Goal: Information Seeking & Learning: Check status

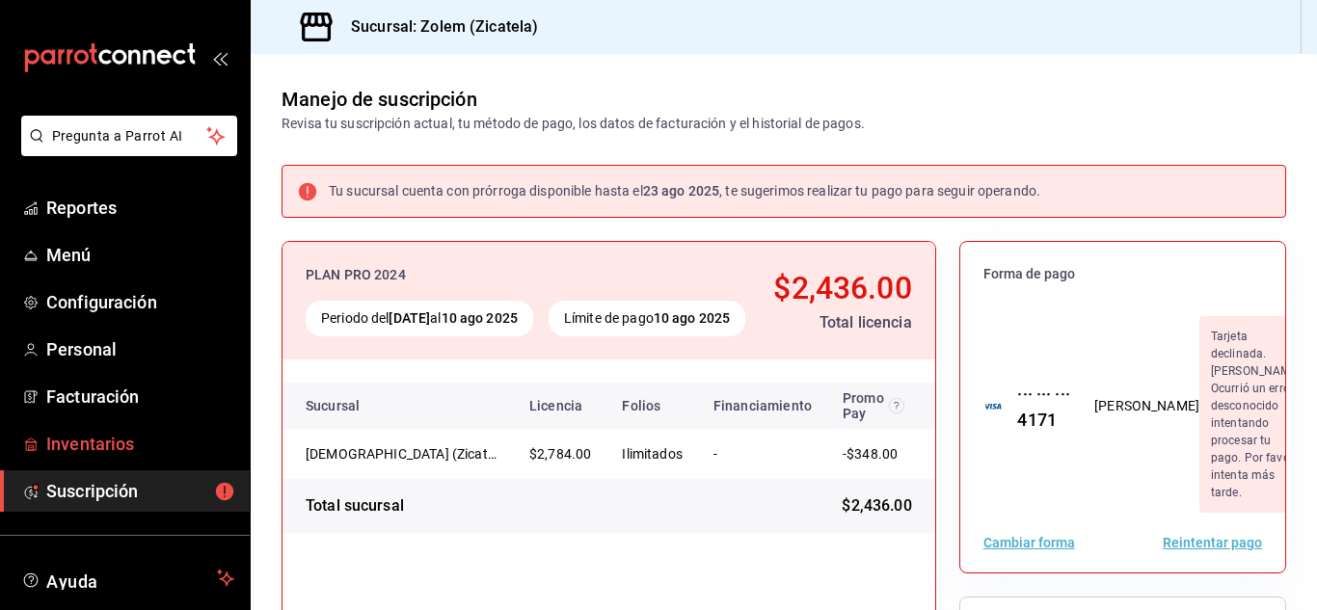
click at [137, 440] on span "Inventarios" at bounding box center [140, 444] width 188 height 26
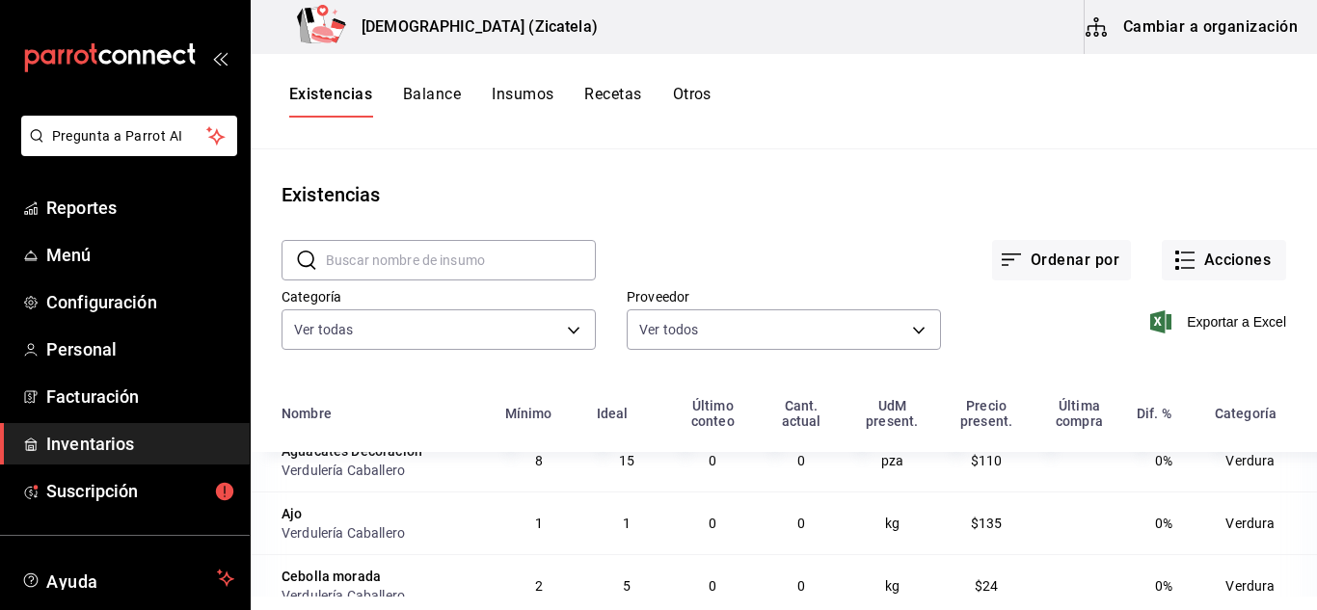
scroll to position [2452, 0]
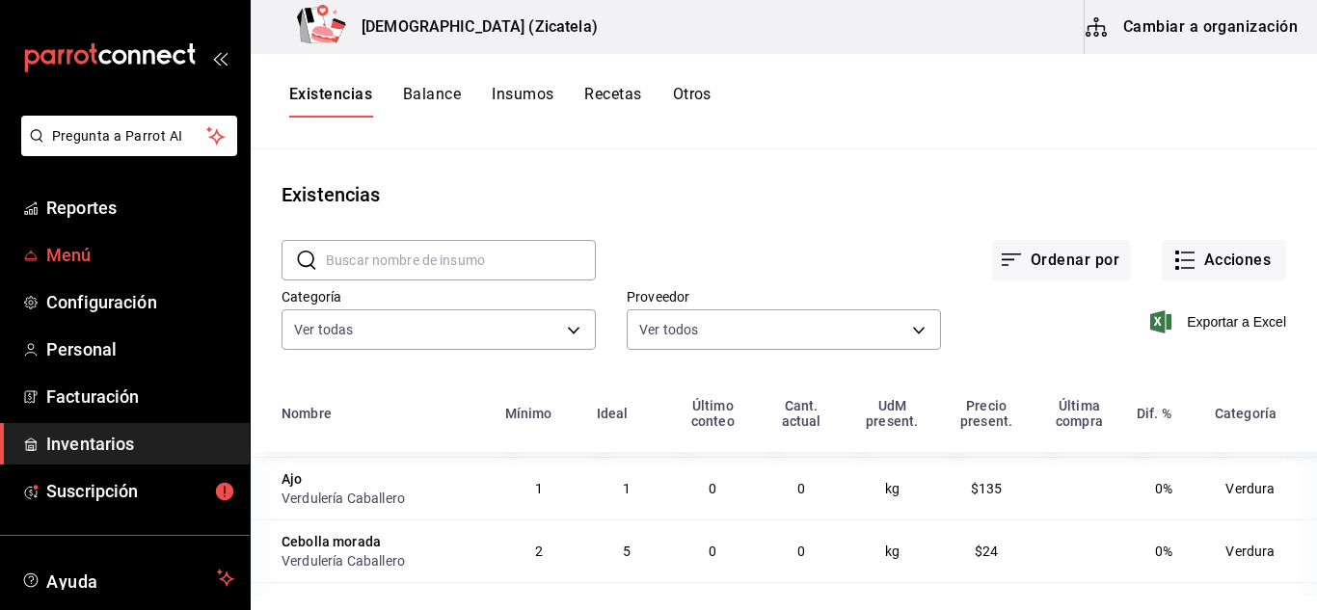
click at [75, 254] on span "Menú" at bounding box center [140, 255] width 188 height 26
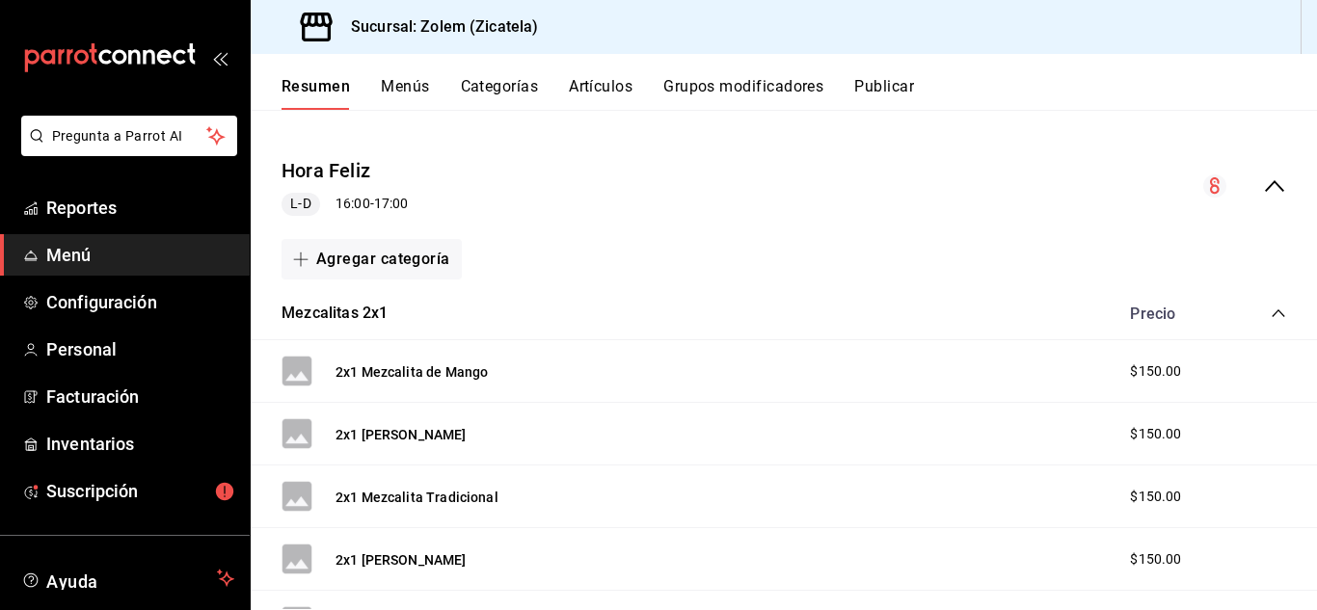
scroll to position [152, 0]
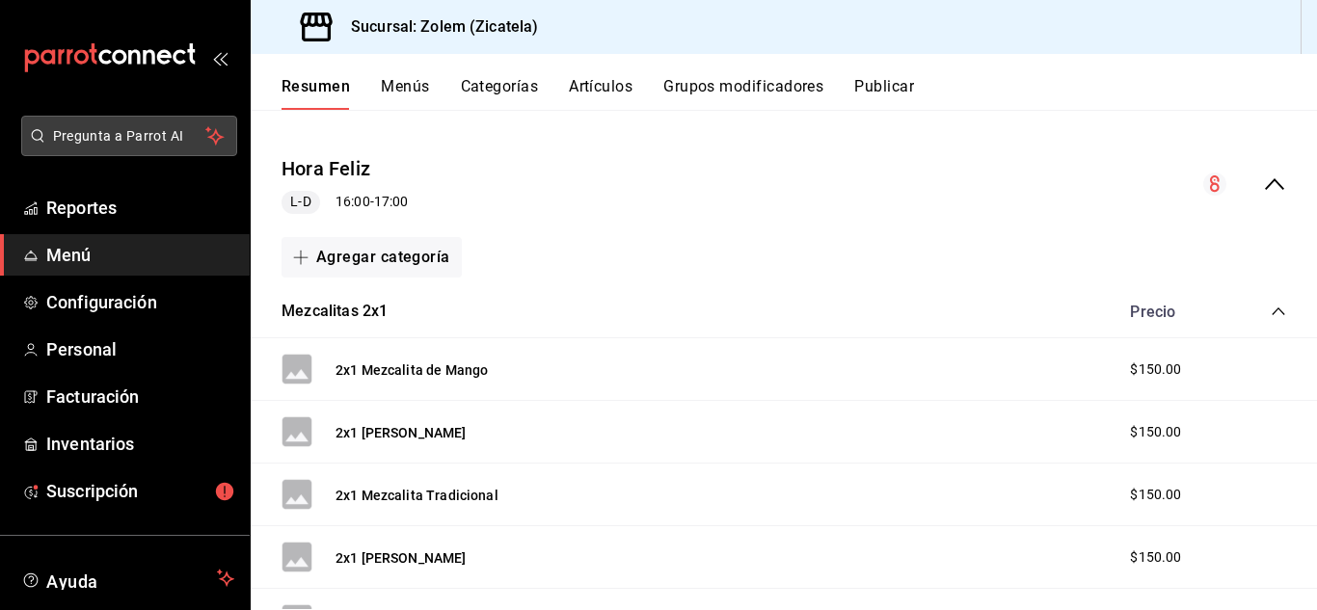
click at [90, 140] on span "Pregunta a Parrot AI" at bounding box center [129, 136] width 153 height 20
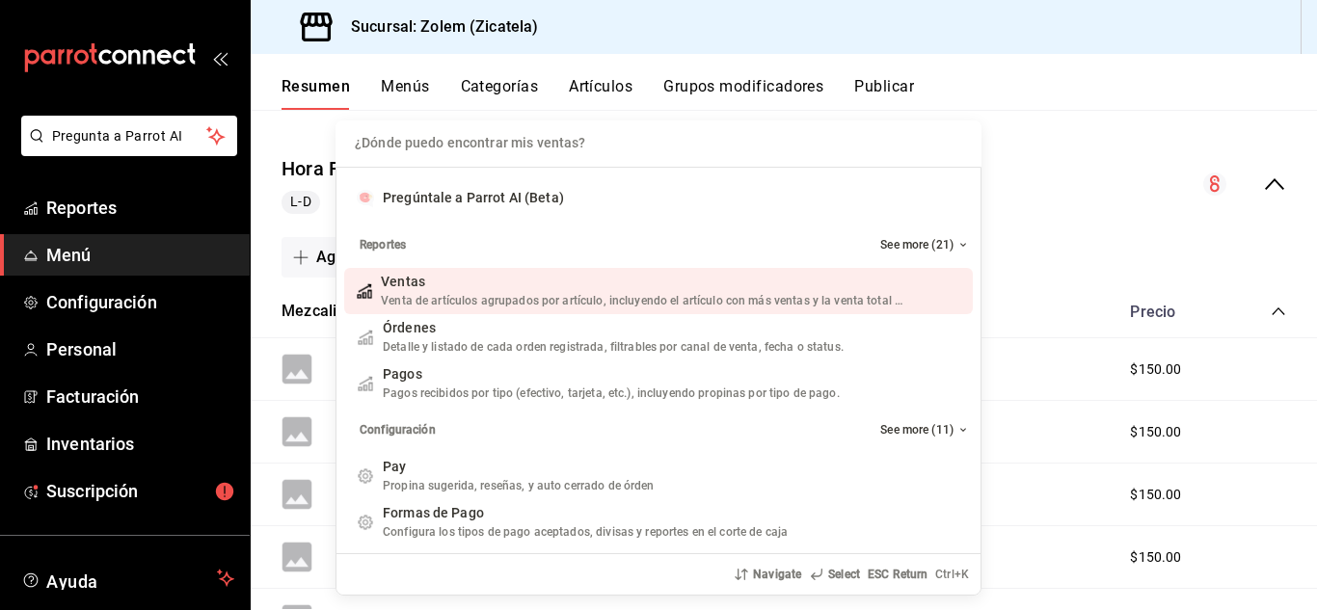
click at [470, 289] on div "Ventas" at bounding box center [643, 282] width 525 height 20
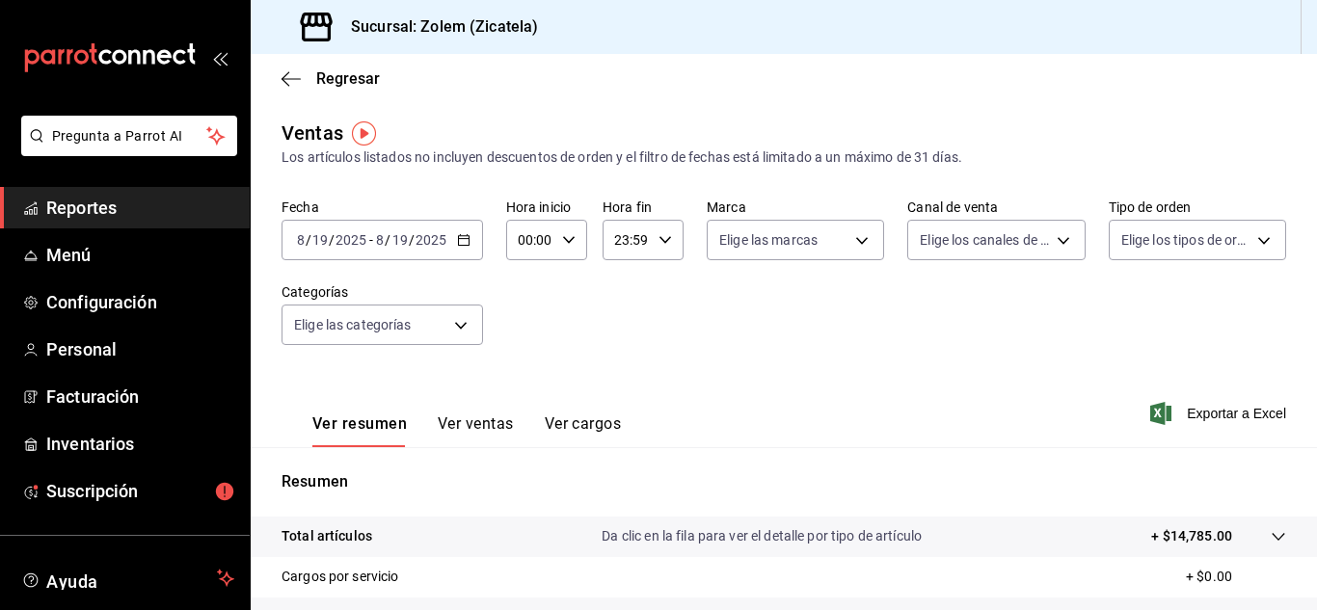
click at [425, 276] on div "Fecha [DATE] [DATE] - [DATE] [DATE] Hora inicio 00:00 Hora inicio Hora fin 23:5…" at bounding box center [784, 284] width 1005 height 170
click at [426, 276] on div "Fecha [DATE] [DATE] - [DATE] [DATE] Hora inicio 00:00 Hora inicio Hora fin 23:5…" at bounding box center [784, 284] width 1005 height 170
click at [459, 190] on div "Ventas Los artículos listados no incluyen descuentos de orden y el filtro de fe…" at bounding box center [784, 506] width 1067 height 774
click at [427, 178] on div "Ventas Los artículos listados no incluyen descuentos de orden y el filtro de fe…" at bounding box center [784, 506] width 1067 height 774
click at [406, 194] on div "Ventas Los artículos listados no incluyen descuentos de orden y el filtro de fe…" at bounding box center [784, 506] width 1067 height 774
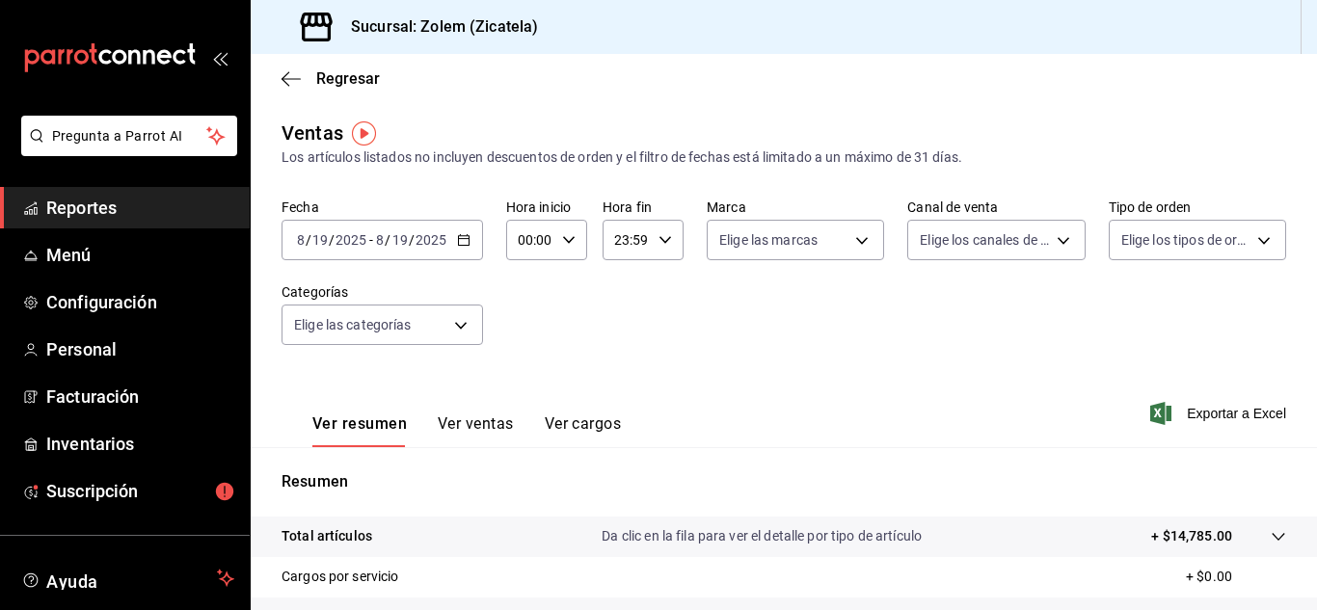
click at [464, 419] on button "Ver ventas" at bounding box center [476, 431] width 76 height 33
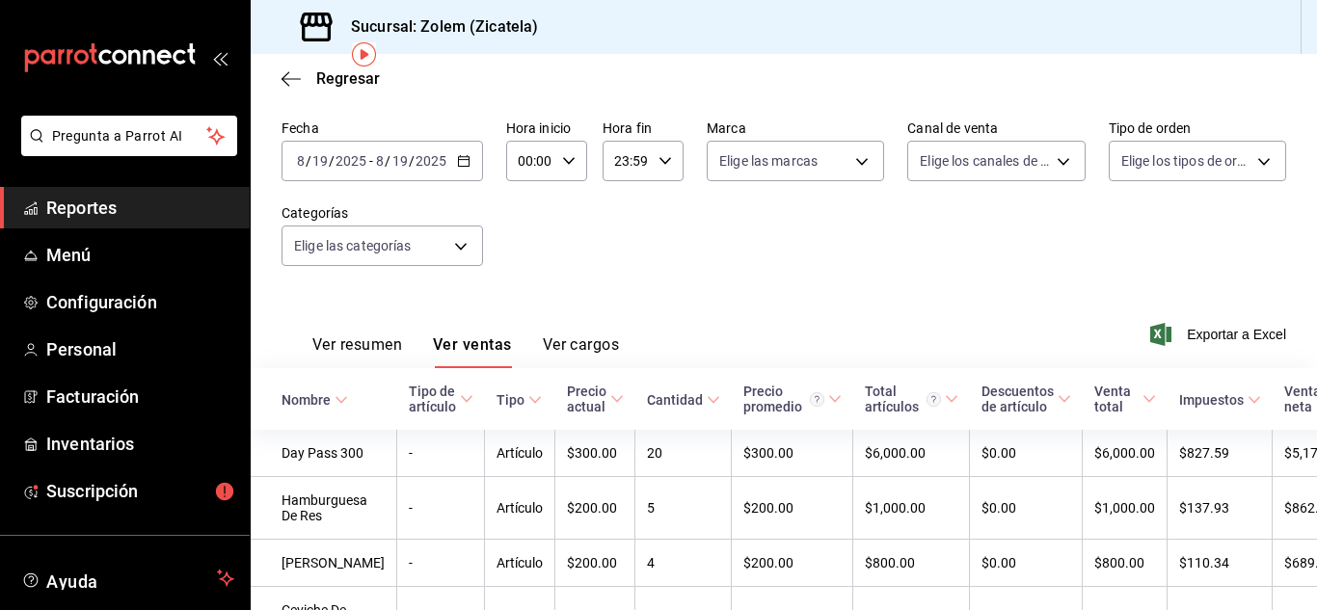
scroll to position [80, 0]
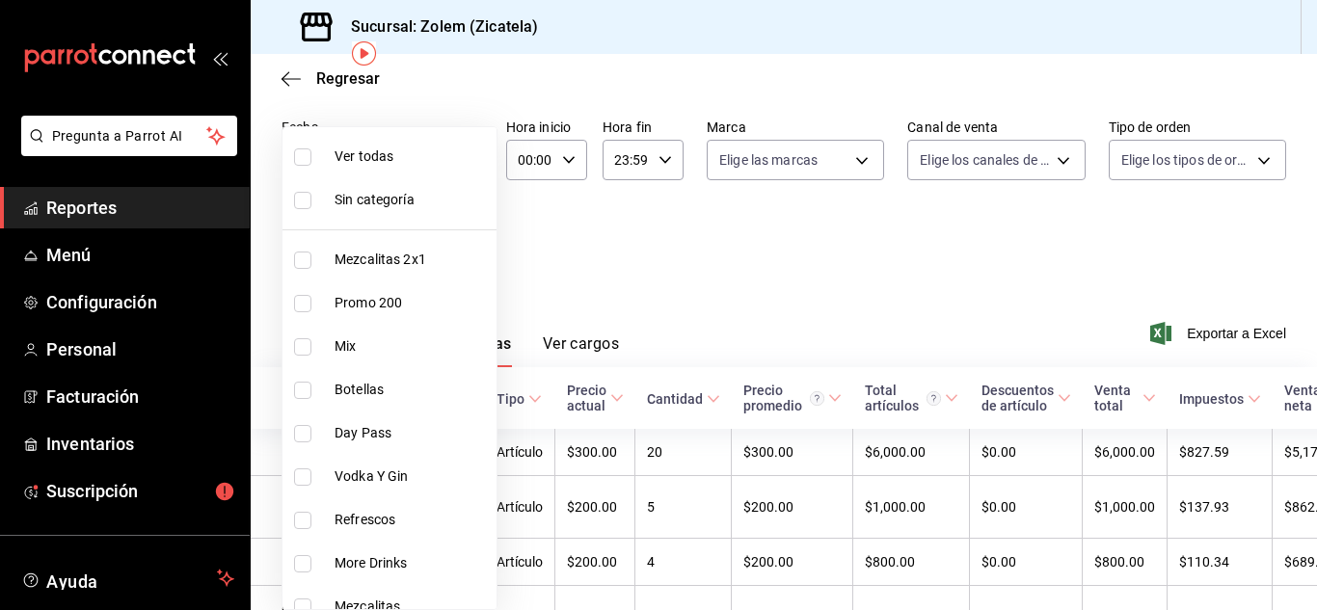
click at [376, 245] on body "Pregunta a Parrot AI Reportes Menú Configuración Personal Facturación Inventari…" at bounding box center [658, 305] width 1317 height 610
click at [367, 477] on span "Vodka Y Gin" at bounding box center [412, 477] width 154 height 20
type input "fcff117c-5415-4db1-a5ce-41fc1ee23f23"
checkbox input "true"
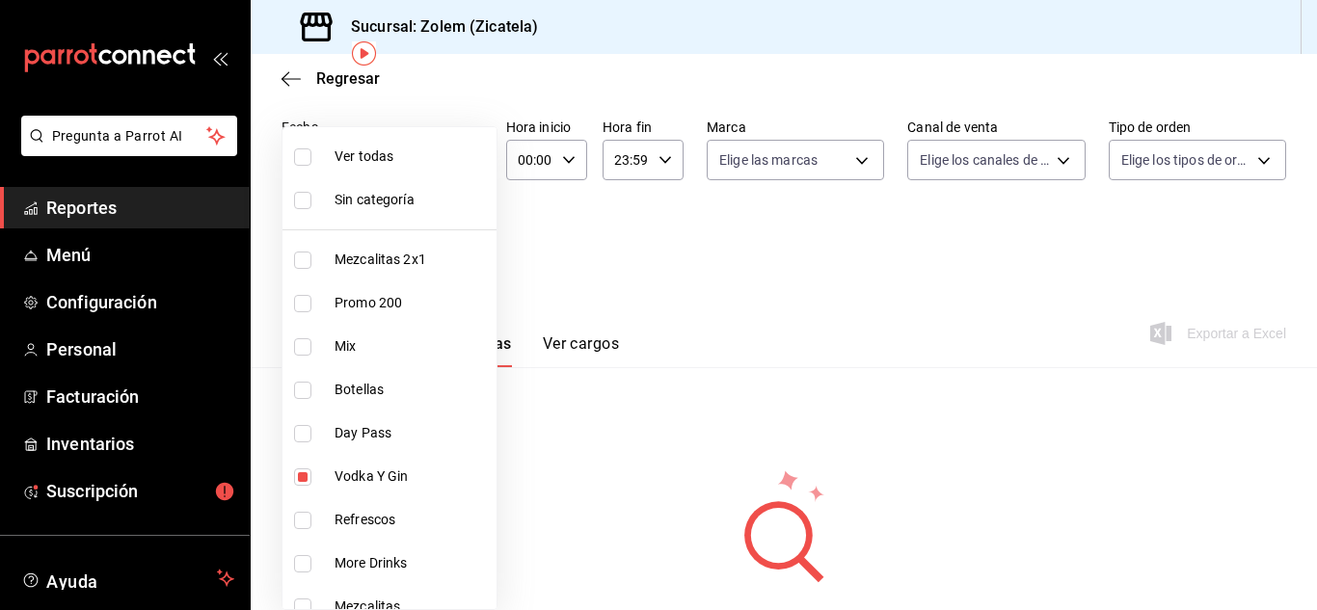
click at [455, 109] on div at bounding box center [658, 305] width 1317 height 610
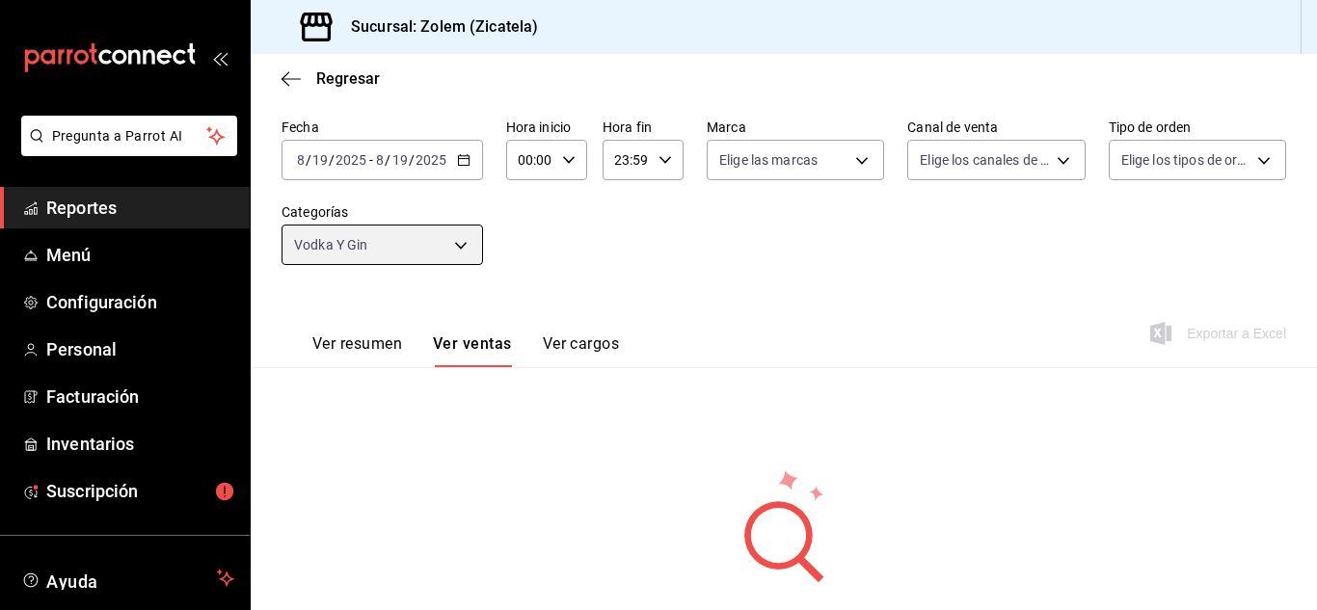
scroll to position [183, 0]
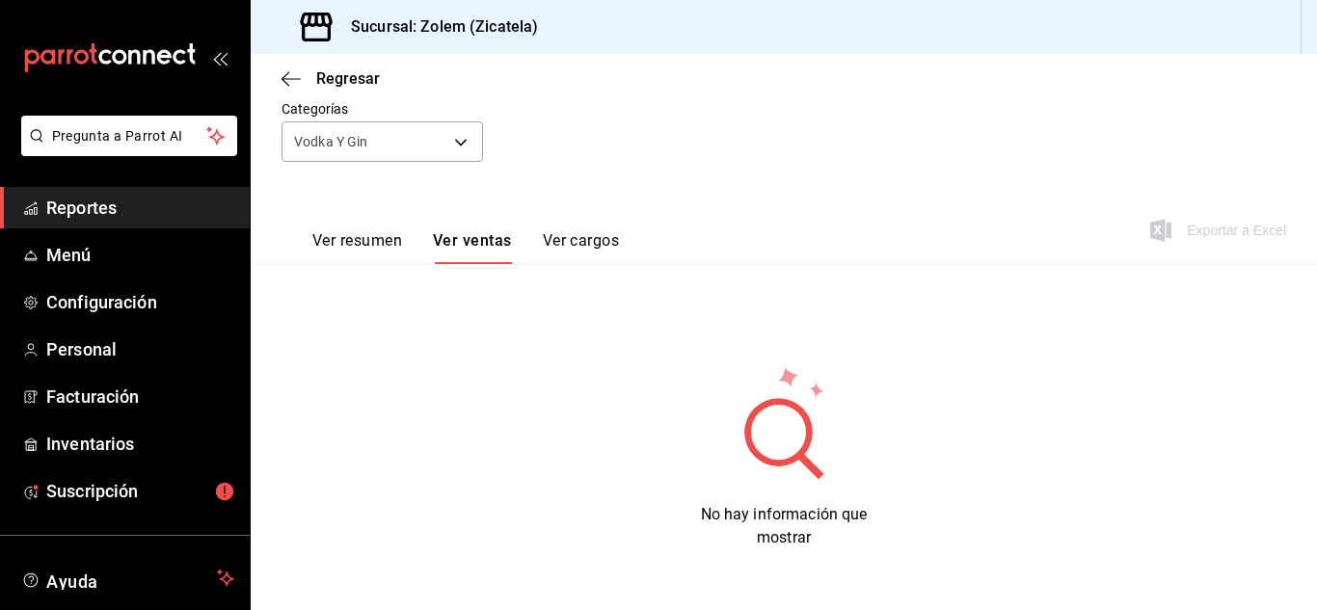
click at [345, 239] on button "Ver resumen" at bounding box center [357, 247] width 90 height 33
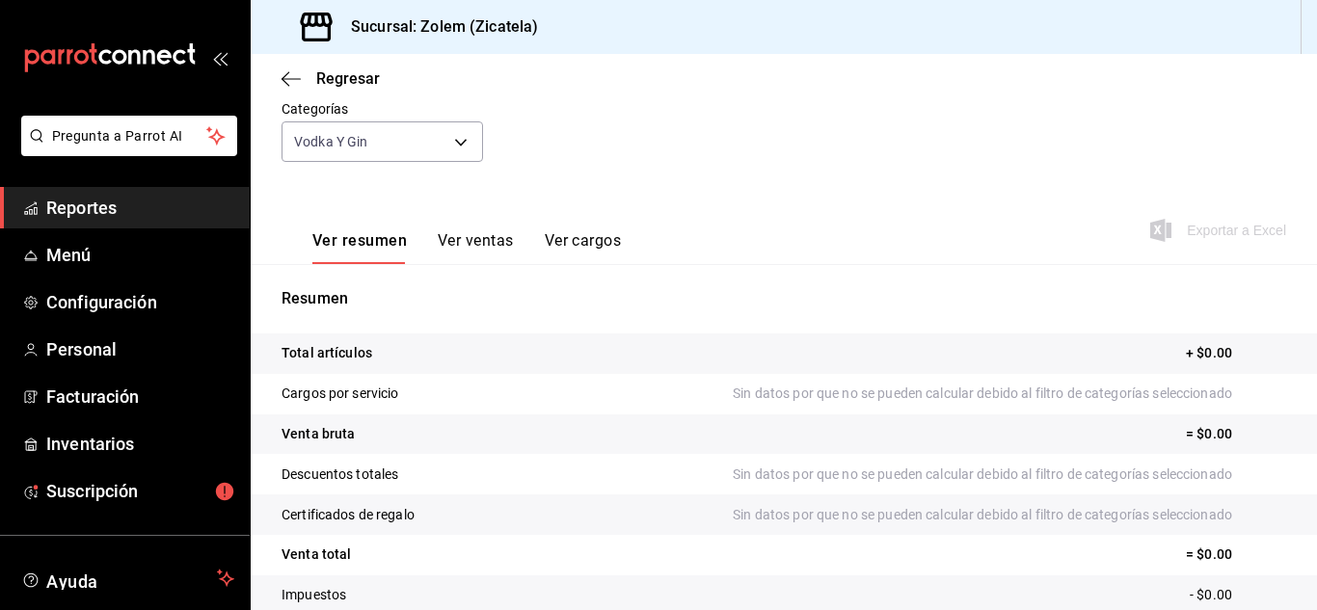
click at [457, 250] on button "Ver ventas" at bounding box center [476, 247] width 76 height 33
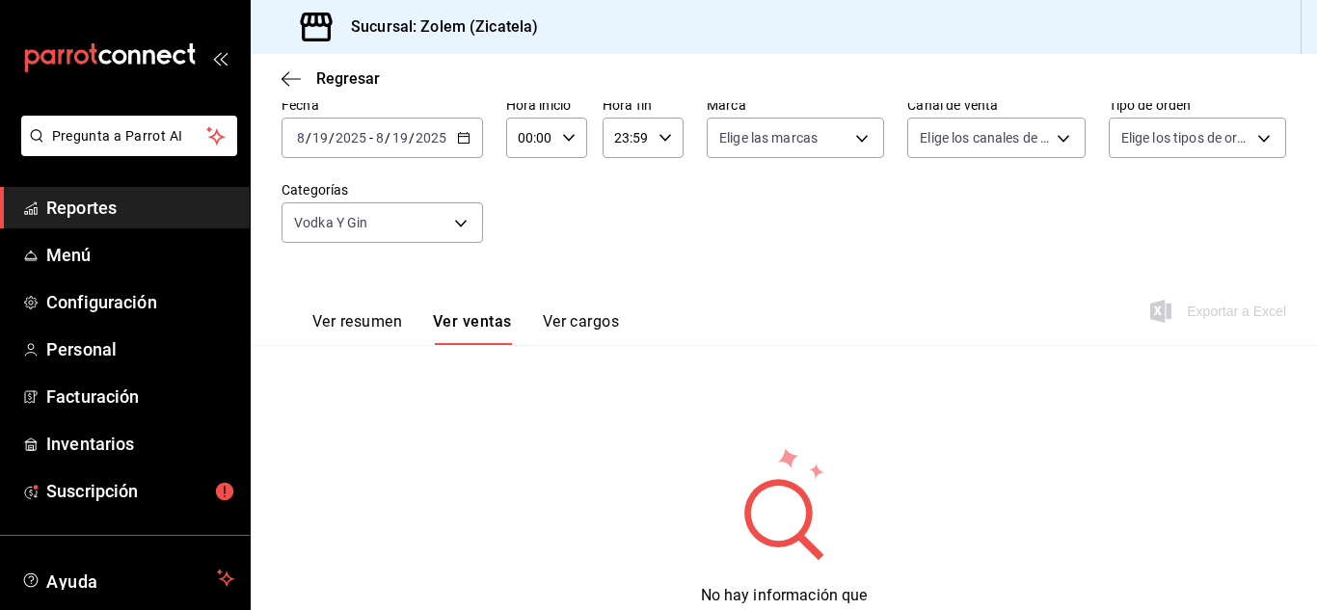
scroll to position [183, 0]
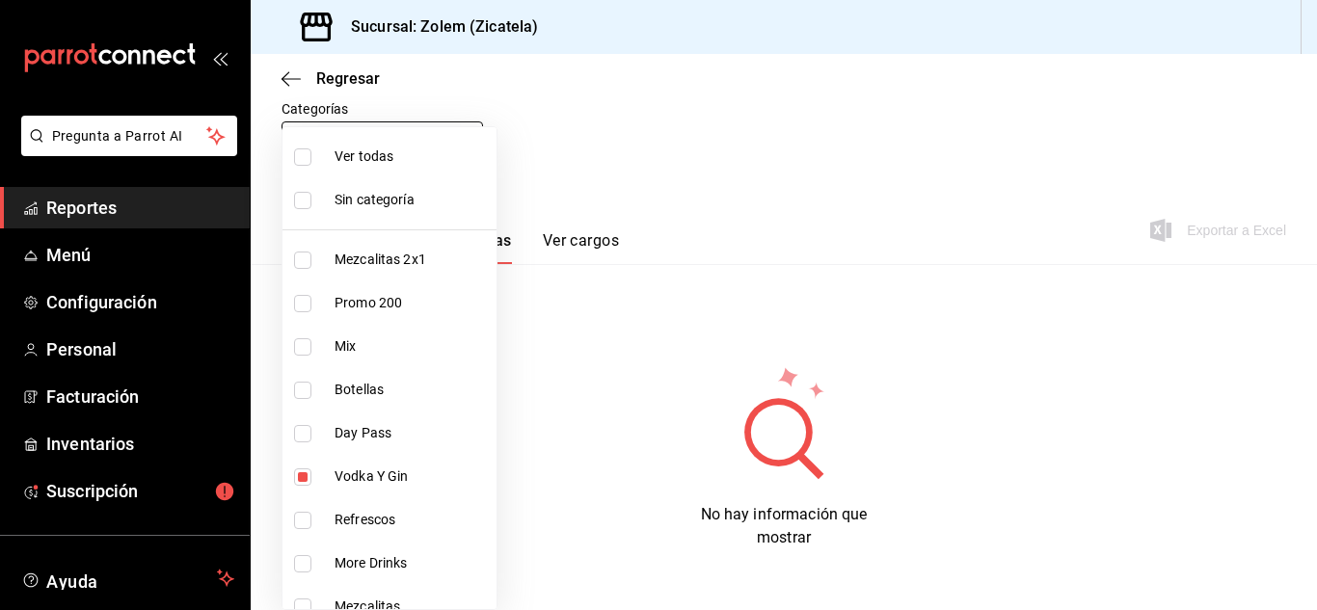
click at [454, 136] on body "Pregunta a Parrot AI Reportes Menú Configuración Personal Facturación Inventari…" at bounding box center [658, 305] width 1317 height 610
click at [393, 159] on span "Ver todas" at bounding box center [412, 157] width 154 height 20
type input "9475af1a-0467-4d4d-b8ea-8579b017135e,a3346818-3de2-46b1-ad93-8dd44e86118e,67a95…"
checkbox input "true"
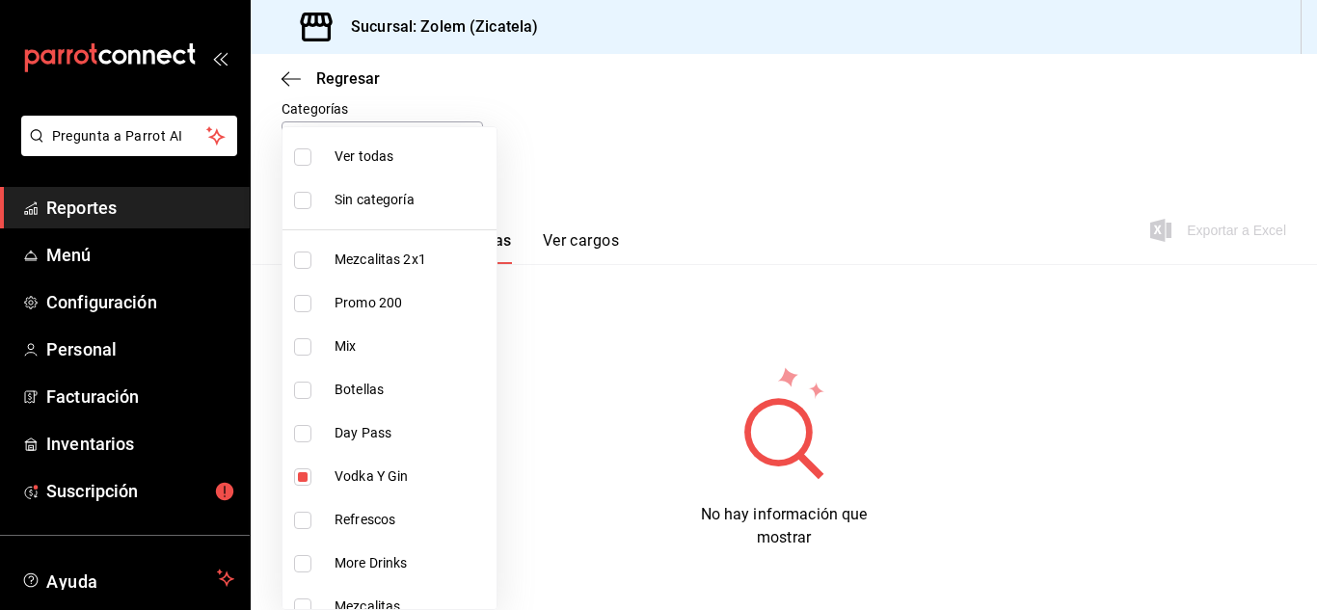
checkbox input "true"
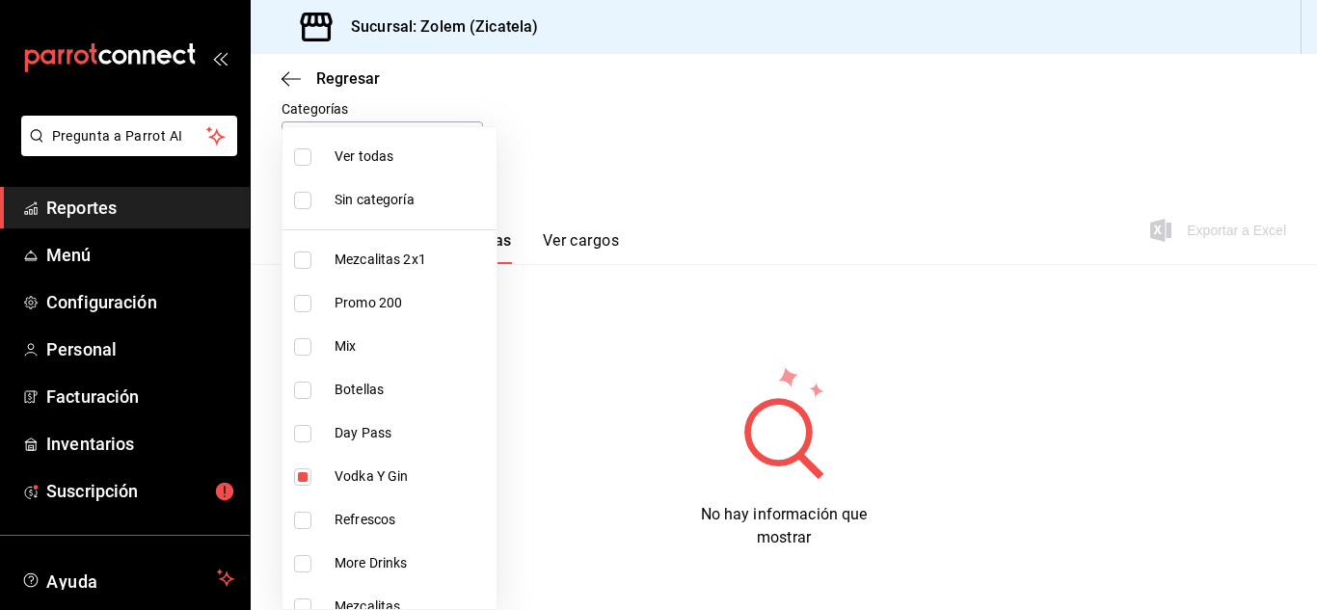
checkbox input "true"
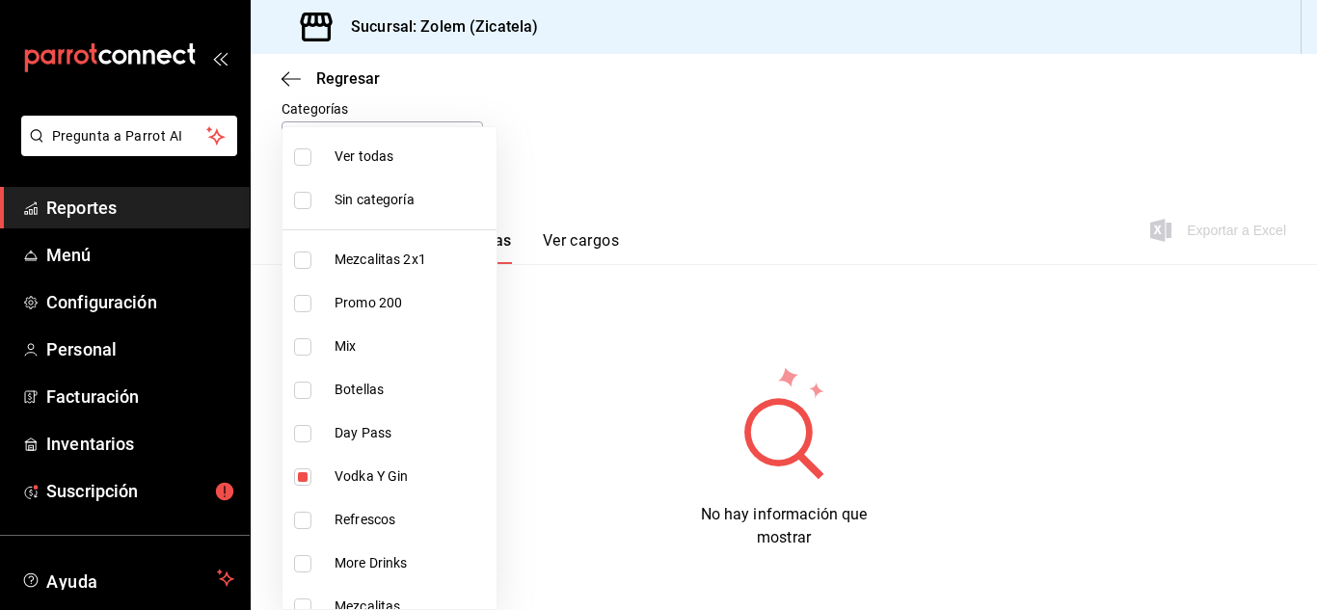
checkbox input "true"
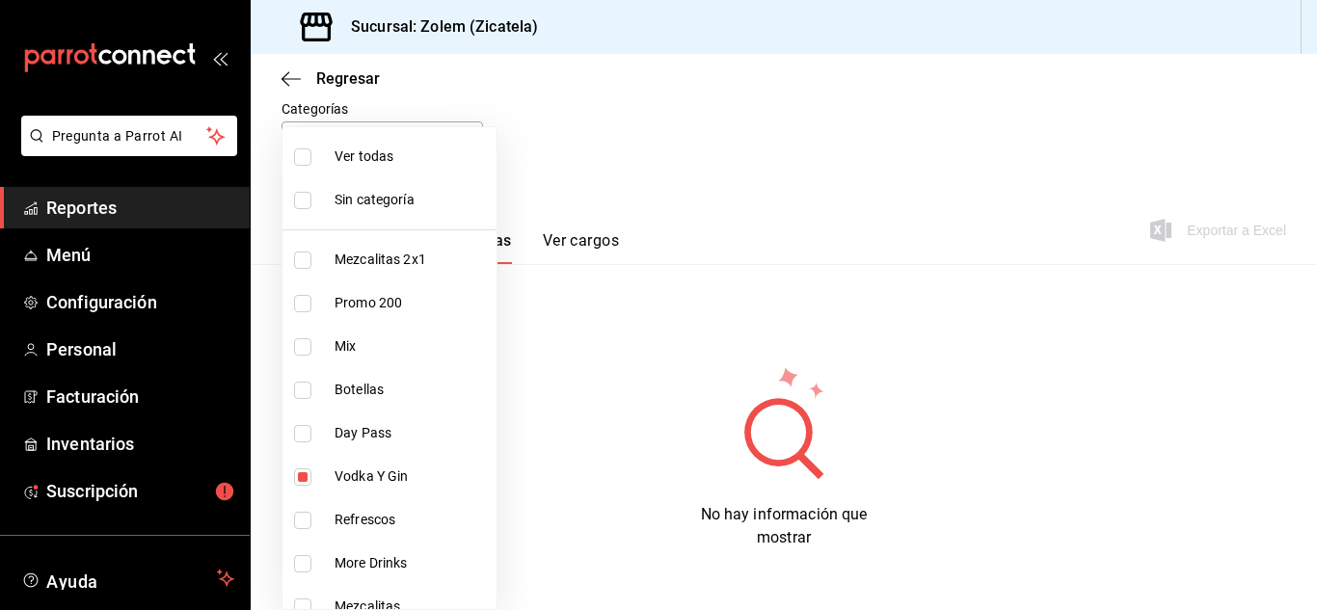
checkbox input "true"
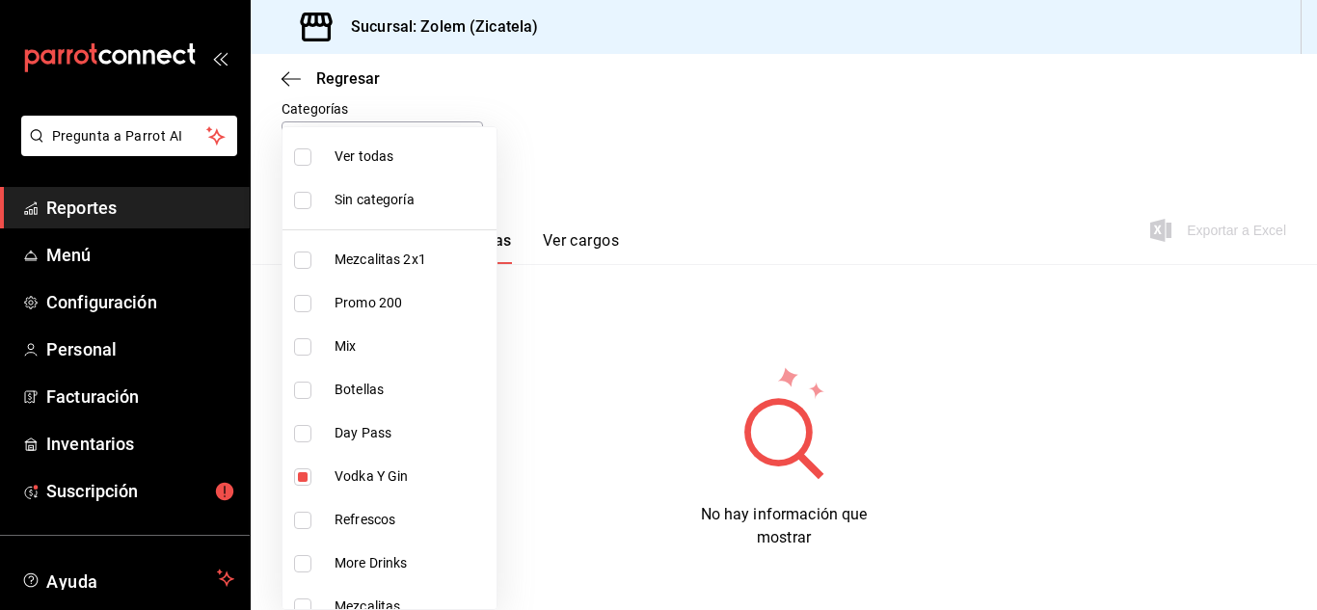
checkbox input "true"
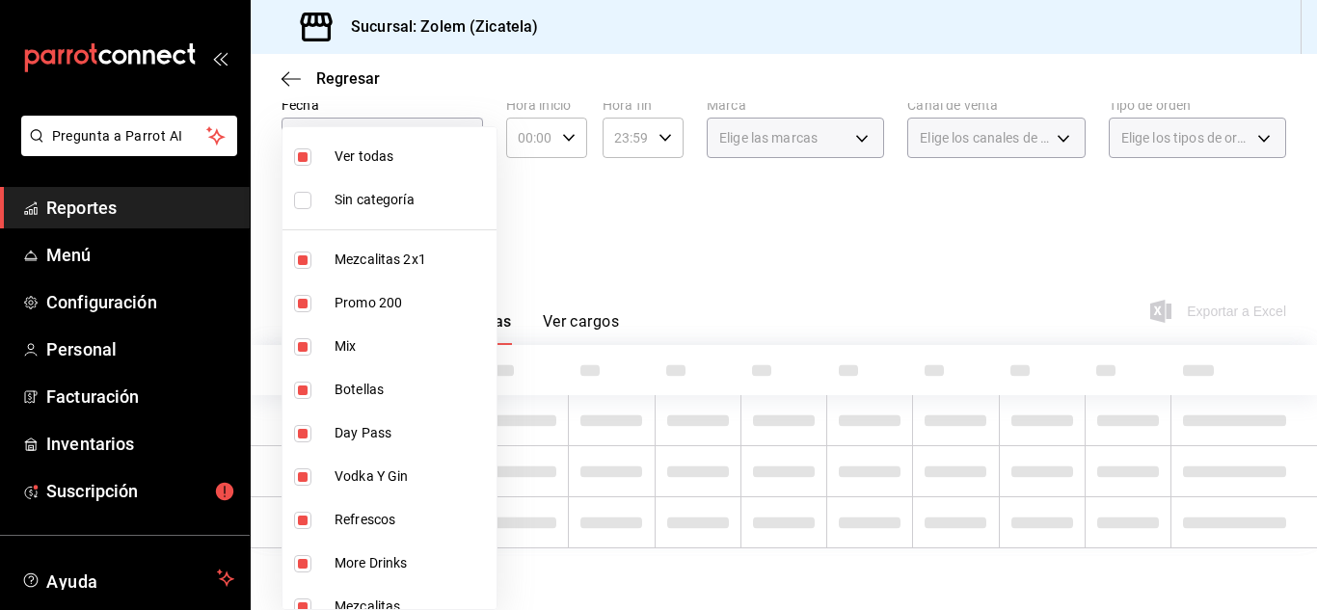
scroll to position [102, 0]
click at [548, 260] on div at bounding box center [658, 305] width 1317 height 610
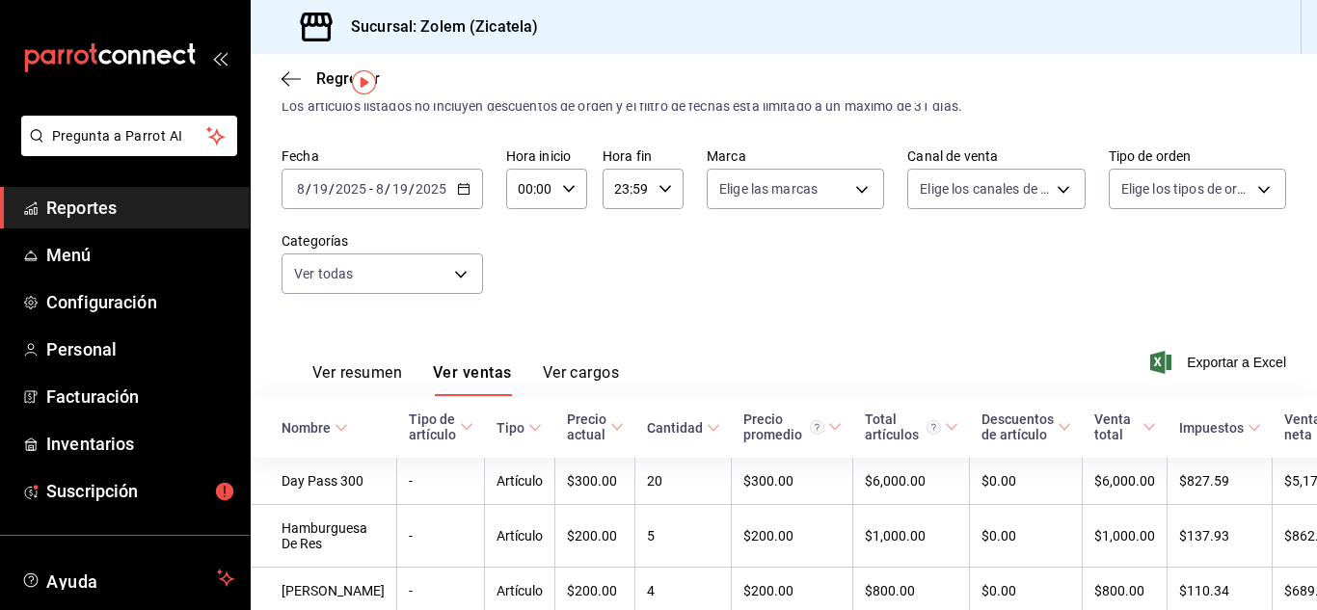
scroll to position [0, 0]
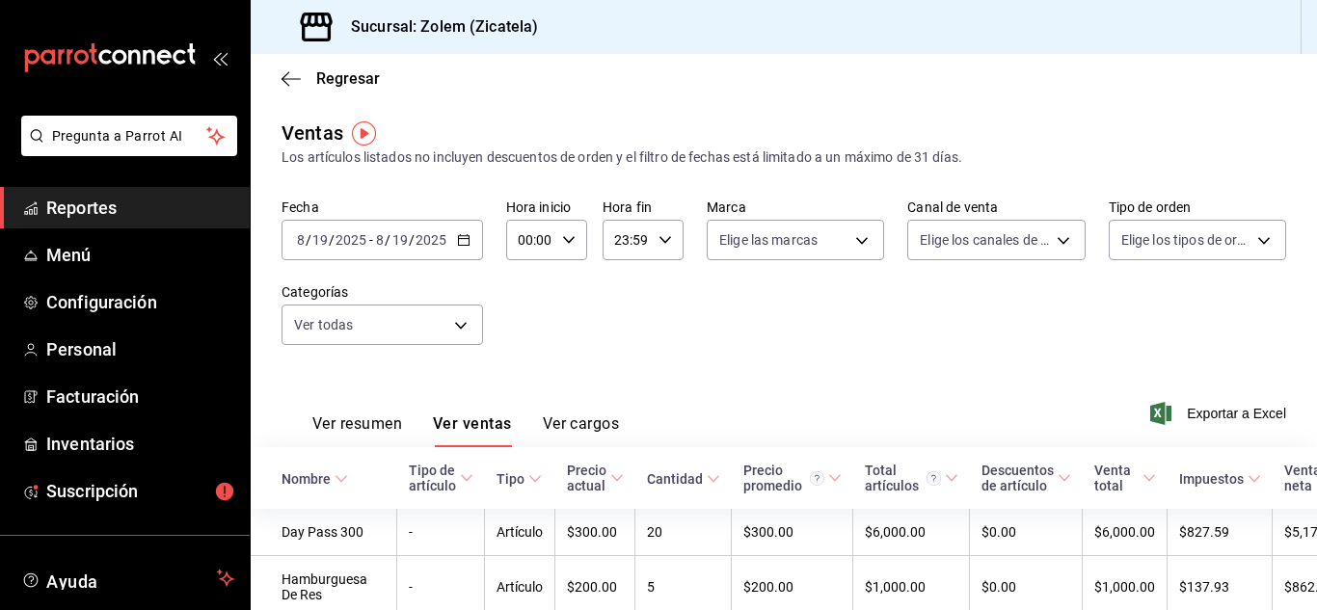
click at [425, 234] on input "2025" at bounding box center [431, 239] width 33 height 15
click at [326, 238] on input "19" at bounding box center [319, 239] width 17 height 15
click at [302, 239] on input "8" at bounding box center [301, 239] width 10 height 15
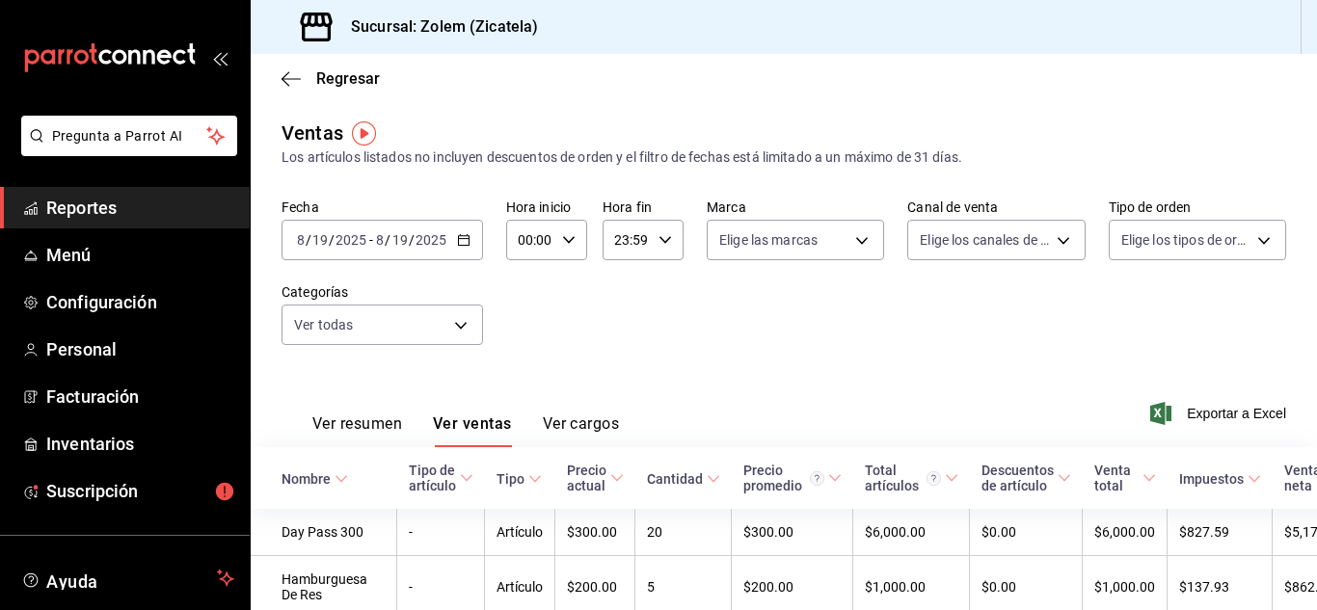
click at [302, 239] on input "8" at bounding box center [301, 239] width 10 height 15
click at [323, 239] on input "19" at bounding box center [319, 239] width 17 height 15
click at [462, 243] on icon "button" at bounding box center [464, 240] width 14 height 14
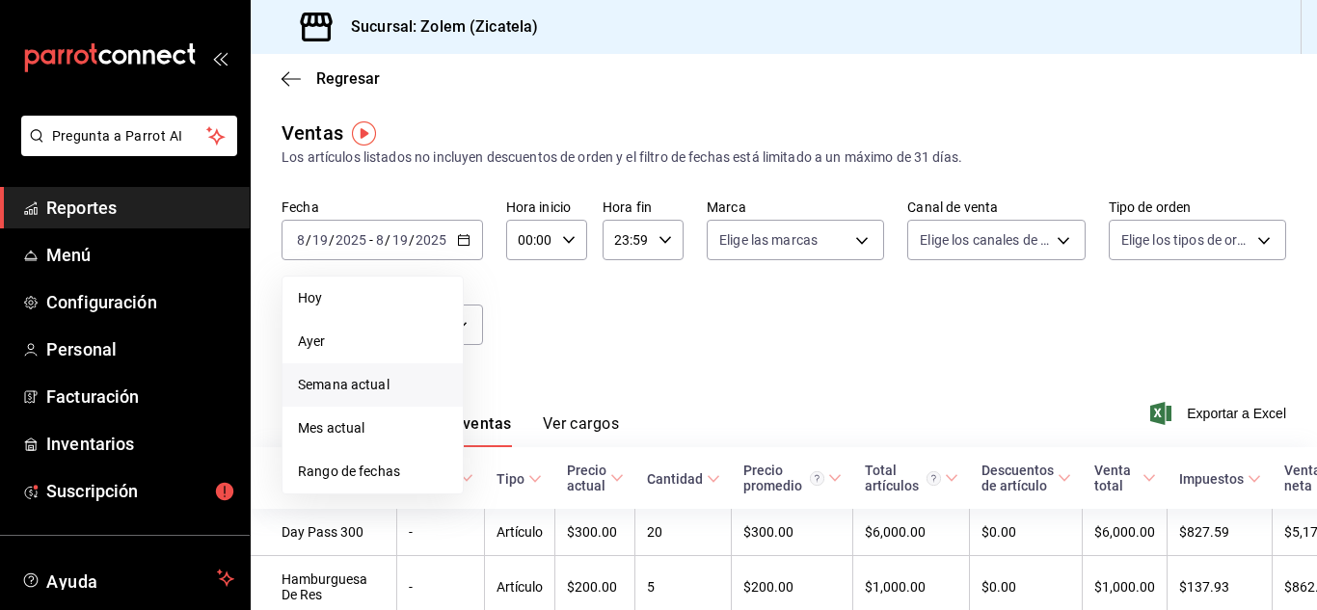
click at [333, 380] on span "Semana actual" at bounding box center [372, 385] width 149 height 20
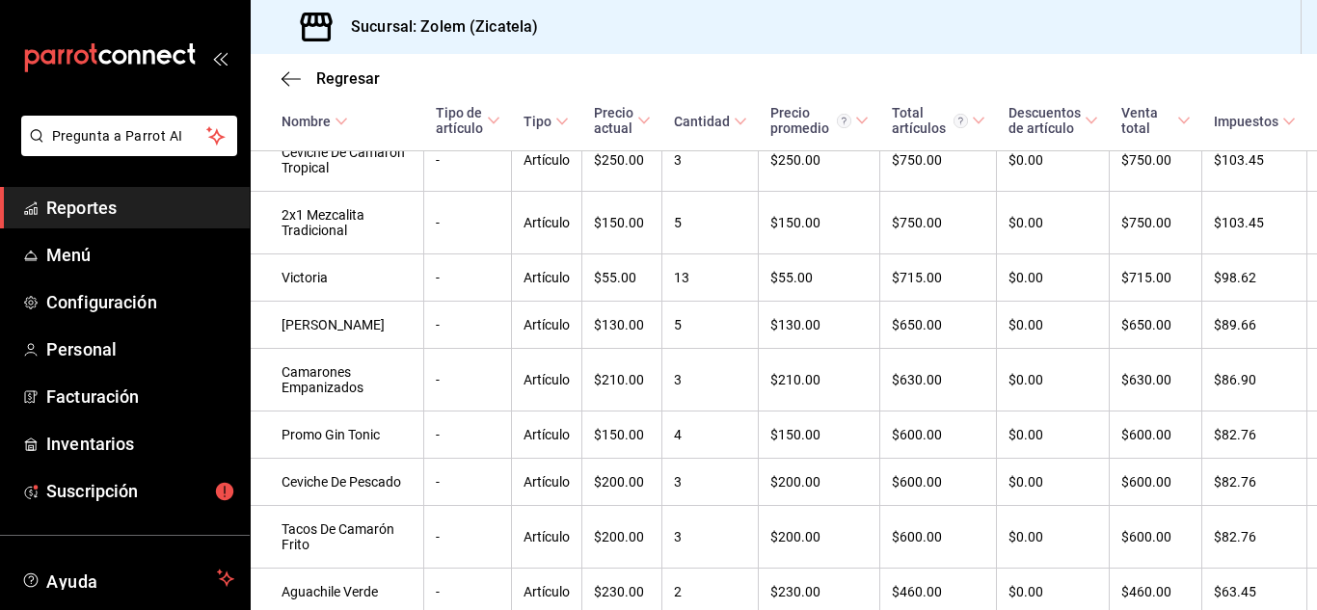
scroll to position [1076, 0]
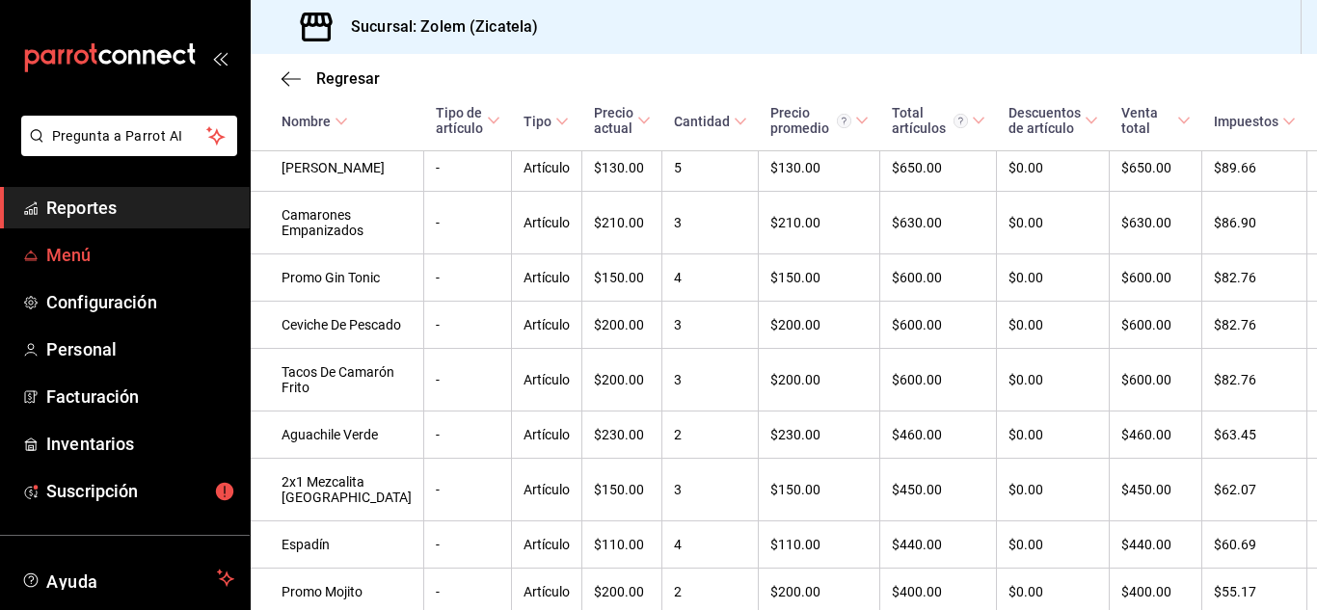
click at [97, 248] on span "Menú" at bounding box center [140, 255] width 188 height 26
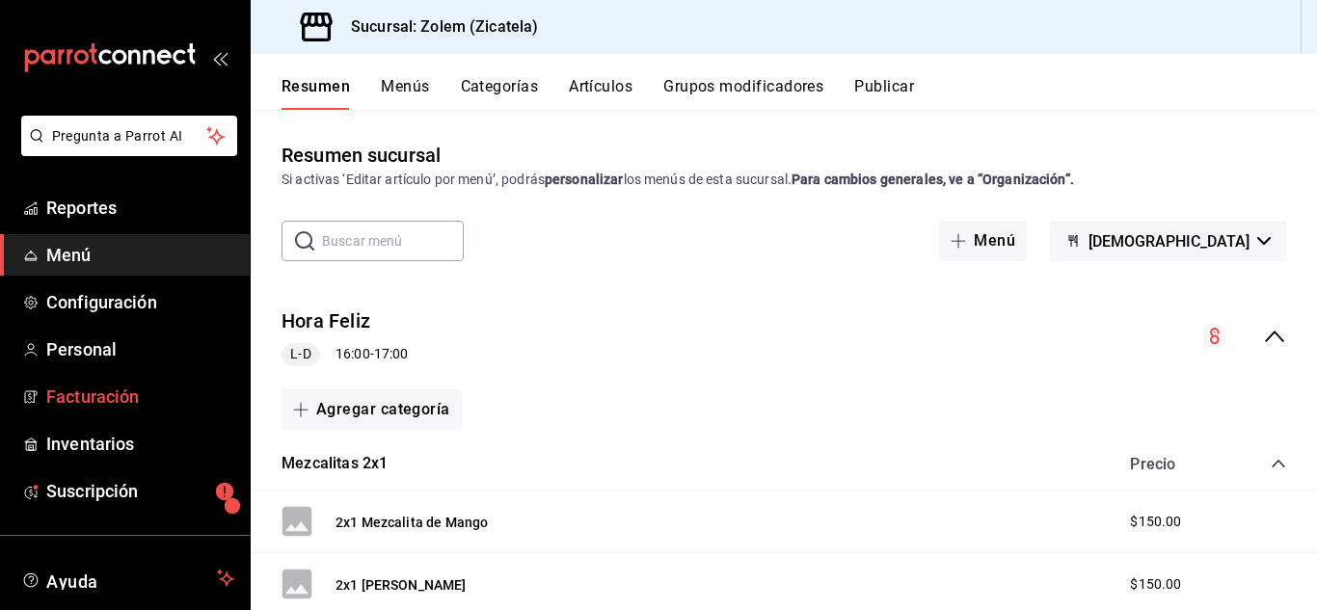
scroll to position [118, 0]
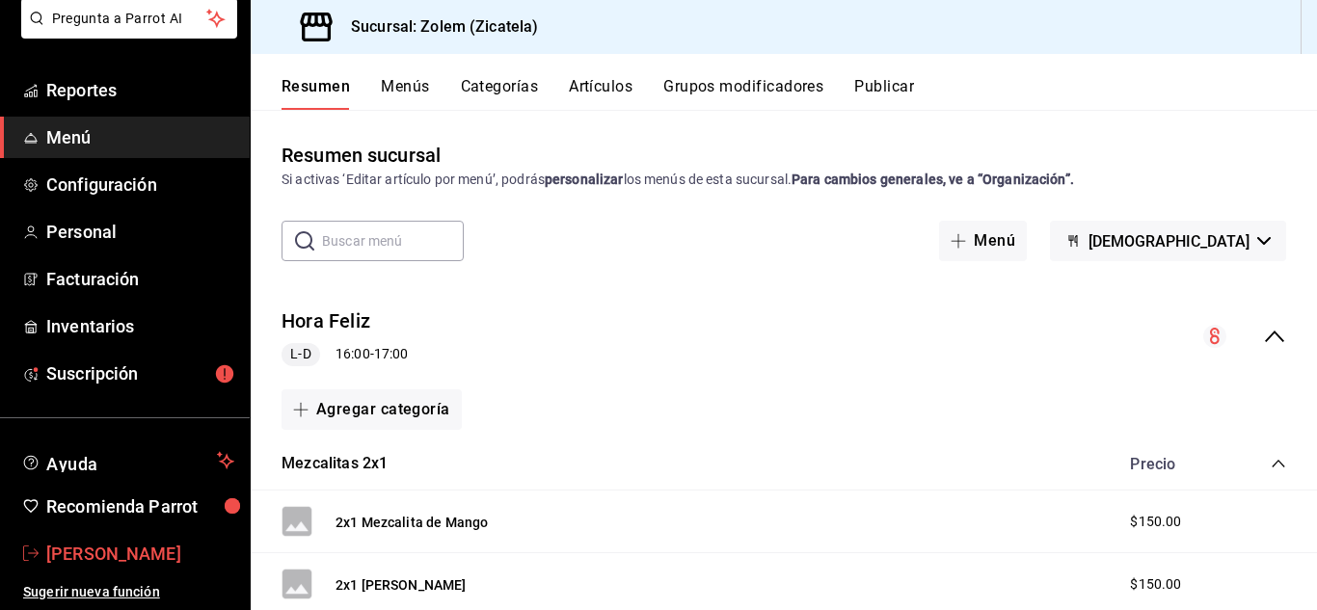
click at [105, 552] on span "[PERSON_NAME]" at bounding box center [140, 554] width 188 height 26
